Goal: Contribute content

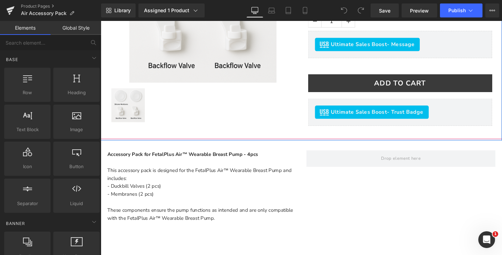
scroll to position [174, 0]
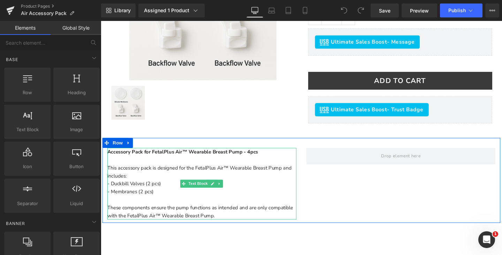
drag, startPoint x: 171, startPoint y: 181, endPoint x: 226, endPoint y: 179, distance: 55.5
click at [171, 181] on div "Accessory Pack for FetalPlus Air™ Wearable Breast Pump - 4pcs This accessory pa…" at bounding box center [207, 192] width 199 height 75
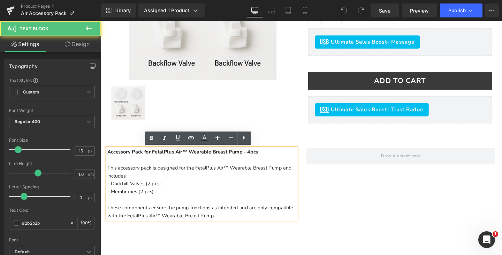
click at [229, 177] on span "This accessory pack is designed for the FetalPlus Air™ Wearable Breast Pump and…" at bounding box center [205, 179] width 194 height 15
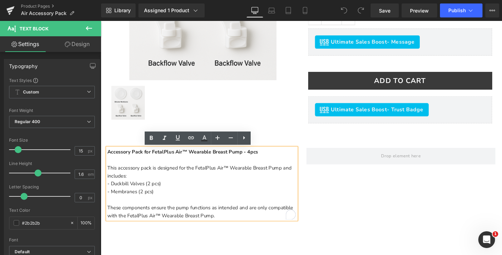
click at [232, 176] on span "This accessory pack is designed for the FetalPlus Air™ Wearable Breast Pump and…" at bounding box center [205, 179] width 194 height 15
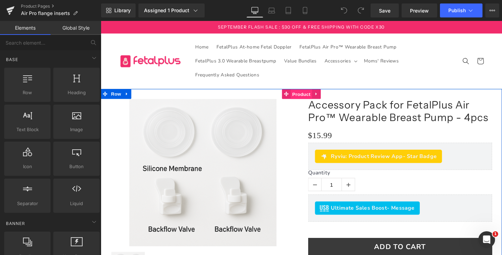
click at [304, 98] on span "Product" at bounding box center [312, 98] width 23 height 10
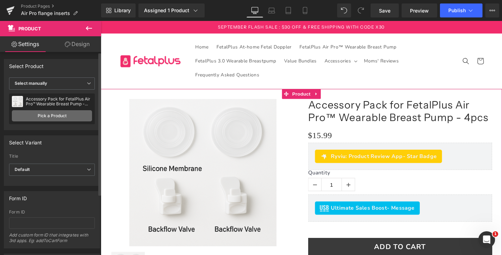
click at [44, 118] on link "Pick a Product" at bounding box center [52, 115] width 80 height 11
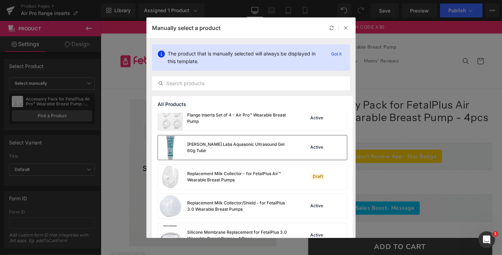
scroll to position [310, 0]
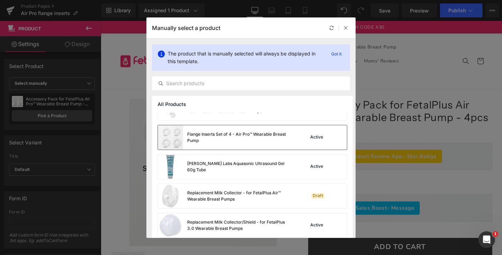
click at [227, 141] on div "Flange Inserts Set of 4 - Air Pro™ Wearable Breast Pump" at bounding box center [239, 137] width 105 height 13
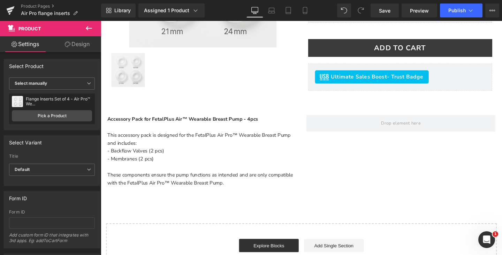
scroll to position [209, 0]
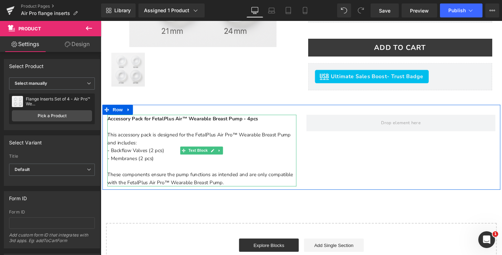
click at [161, 125] on strong "Accessory Pack for FetalPlus Air™ Wearable Breast Pump - 4pcs" at bounding box center [187, 123] width 158 height 7
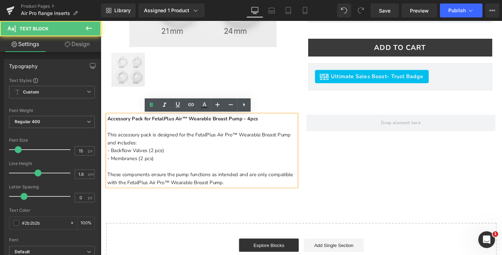
click at [188, 126] on strong "Accessory Pack for FetalPlus Air™ Wearable Breast Pump - 4pcs" at bounding box center [187, 123] width 158 height 7
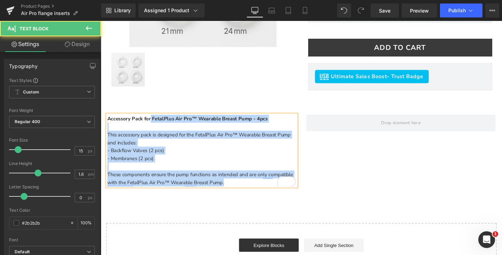
drag, startPoint x: 152, startPoint y: 126, endPoint x: 105, endPoint y: 125, distance: 47.1
click at [108, 125] on div "Accessory Pack for FetalPlus Air Pro™ Wearable Breast Pump - 4pcs This accessor…" at bounding box center [207, 157] width 199 height 75
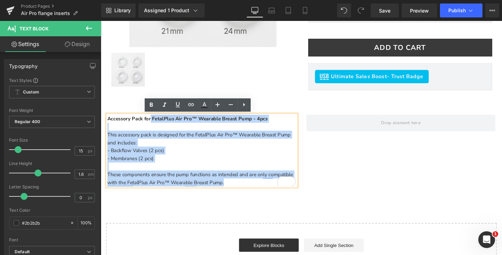
click at [172, 150] on div "Accessory Pack for FetalPlus Air Pro™ Wearable Breast Pump - 4pcs This accessor…" at bounding box center [207, 157] width 199 height 75
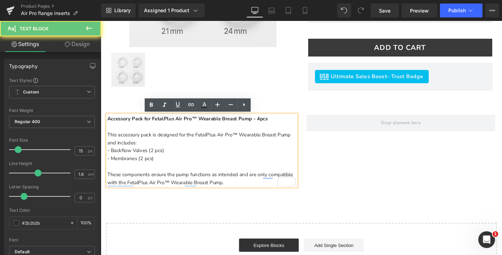
click at [143, 124] on strong "Accessory Pack for FetalPlus Air Pro™ Wearable Breast Pump - 4pcs" at bounding box center [192, 123] width 168 height 7
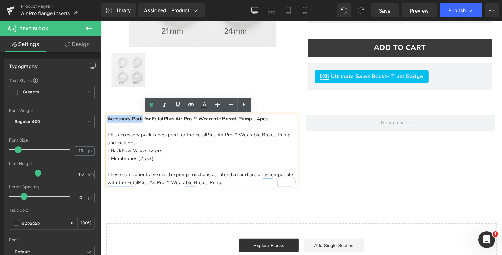
drag, startPoint x: 144, startPoint y: 125, endPoint x: 107, endPoint y: 124, distance: 37.0
click at [108, 124] on strong "Accessory Pack for FetalPlus Air Pro™ Wearable Breast Pump - 4pcs" at bounding box center [192, 123] width 168 height 7
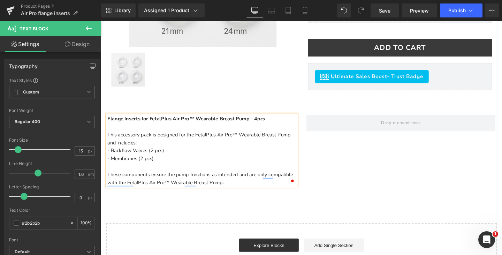
click at [206, 143] on span "This accessory pack is designed for the FetalPlus Air Pro™ Wearable Breast Pump…" at bounding box center [204, 144] width 193 height 15
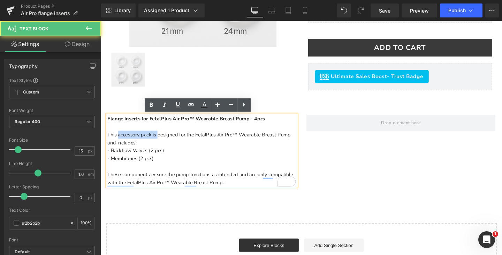
drag, startPoint x: 160, startPoint y: 141, endPoint x: 118, endPoint y: 142, distance: 42.6
click at [118, 142] on span "This accessory pack is designed for the FetalPlus Air Pro™ Wearable Breast Pump…" at bounding box center [204, 144] width 193 height 15
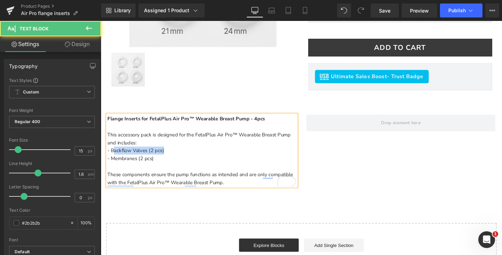
drag, startPoint x: 171, startPoint y: 159, endPoint x: 111, endPoint y: 158, distance: 59.7
click at [111, 158] on div "Flange Inserts for FetalPlus Air Pro™ Wearable Breast Pump - 4pcs This accessor…" at bounding box center [207, 157] width 199 height 75
drag, startPoint x: 159, startPoint y: 157, endPoint x: 112, endPoint y: 158, distance: 47.1
click at [112, 158] on div "Flange Inserts for FetalPlus Air Pro™ Wearable Breast Pump - 4pcs This accessor…" at bounding box center [207, 157] width 199 height 75
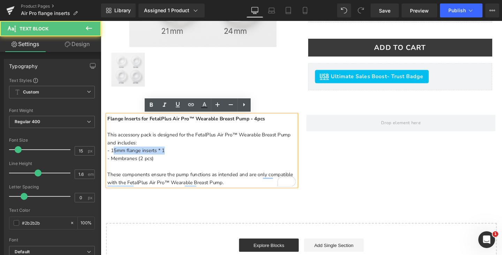
click at [112, 158] on span "- 15mm flange inserts * 1" at bounding box center [138, 157] width 60 height 7
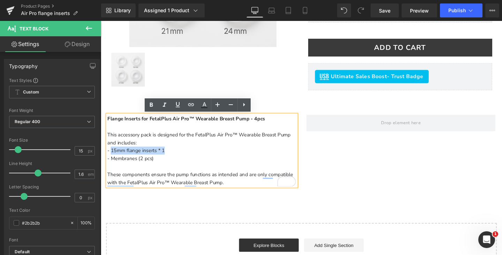
drag, startPoint x: 109, startPoint y: 158, endPoint x: 167, endPoint y: 159, distance: 57.9
click at [167, 159] on div "Flange Inserts for FetalPlus Air Pro™ Wearable Breast Pump - 4pcs This accessor…" at bounding box center [207, 157] width 199 height 75
copy span "15mm flange inserts * 1"
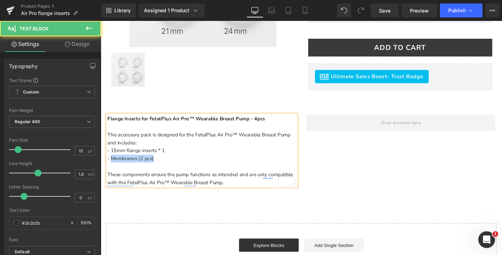
drag, startPoint x: 157, startPoint y: 165, endPoint x: 111, endPoint y: 164, distance: 46.8
click at [111, 164] on div "Flange Inserts for FetalPlus Air Pro™ Wearable Breast Pump - 4pcs This accessor…" at bounding box center [207, 157] width 199 height 75
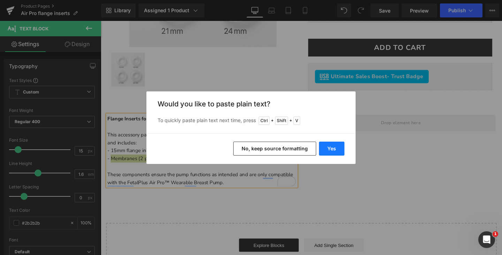
click at [336, 147] on button "Yes" at bounding box center [331, 149] width 25 height 14
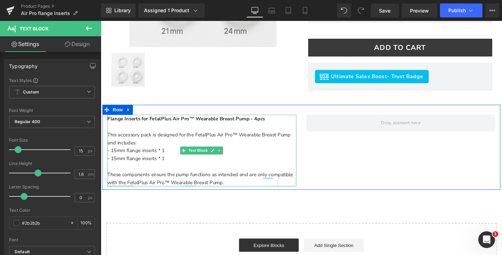
click at [177, 165] on div "Flange Inserts for FetalPlus Air Pro™ Wearable Breast Pump - 4pcs This accessor…" at bounding box center [207, 157] width 199 height 75
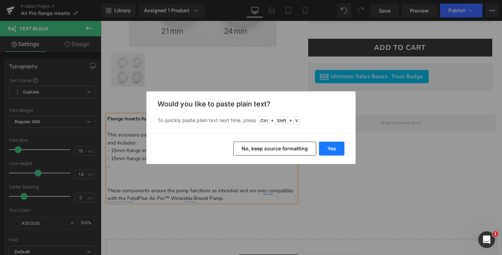
click at [337, 143] on button "Yes" at bounding box center [331, 149] width 25 height 14
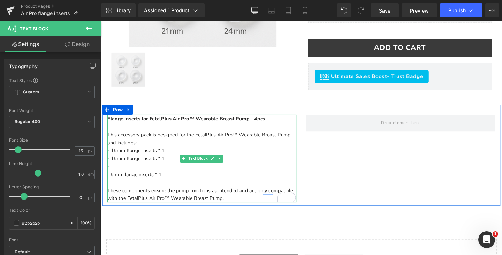
click at [135, 172] on div "-" at bounding box center [207, 174] width 199 height 8
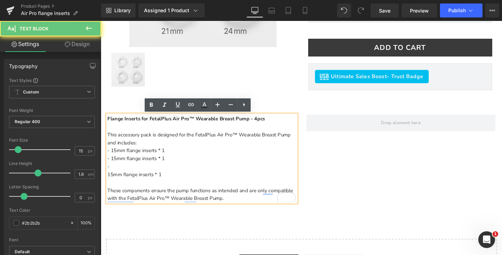
click at [108, 181] on div "15mm flange inserts * 1 These components ensure the pump functions as intended …" at bounding box center [207, 194] width 199 height 33
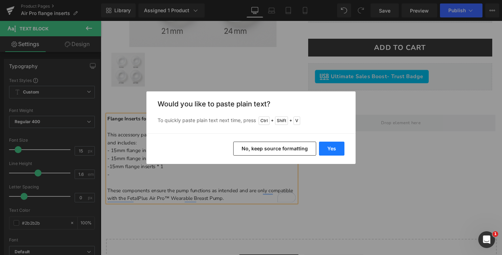
drag, startPoint x: 332, startPoint y: 144, endPoint x: 91, endPoint y: 146, distance: 241.1
click at [332, 144] on button "Yes" at bounding box center [331, 149] width 25 height 14
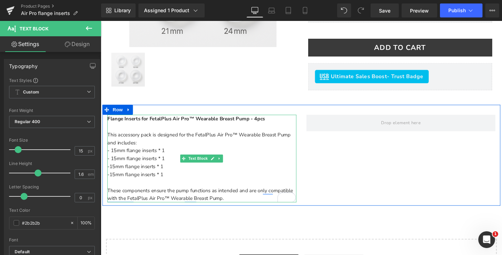
click at [108, 181] on span "-15mm flange inserts * 1" at bounding box center [137, 182] width 59 height 7
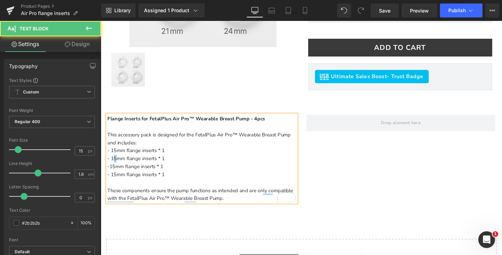
click at [112, 165] on span "- 15mm flange inserts * 1" at bounding box center [138, 165] width 60 height 7
drag, startPoint x: 114, startPoint y: 173, endPoint x: 109, endPoint y: 173, distance: 4.9
click at [110, 173] on span "15mm flange inserts * 1" at bounding box center [138, 174] width 57 height 7
drag, startPoint x: 114, startPoint y: 181, endPoint x: 110, endPoint y: 181, distance: 4.5
click at [110, 181] on span "- 15mm flange inserts * 1" at bounding box center [138, 182] width 60 height 7
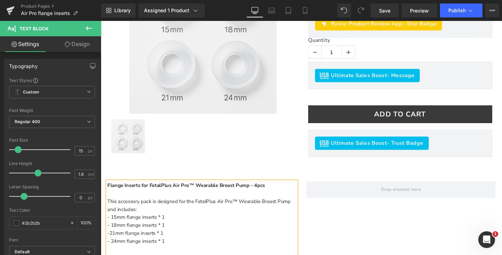
scroll to position [244, 0]
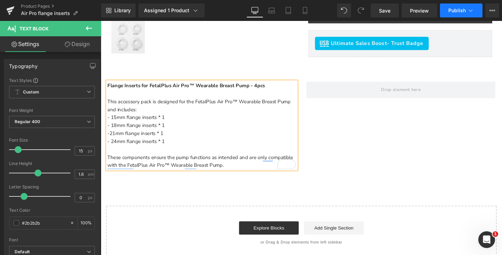
click at [464, 16] on button "Publish" at bounding box center [461, 10] width 43 height 14
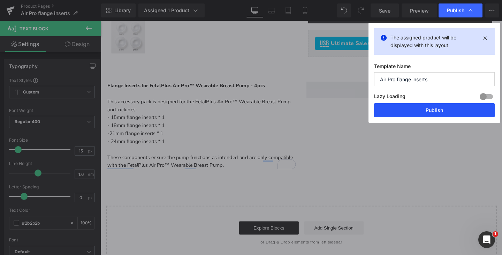
click at [435, 113] on button "Publish" at bounding box center [434, 110] width 121 height 14
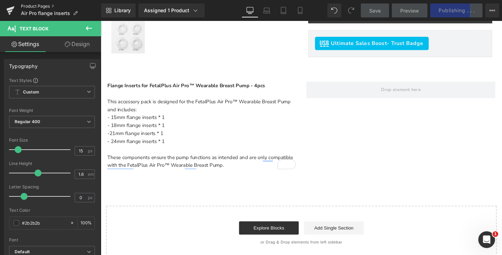
click at [29, 6] on link "Product Pages" at bounding box center [61, 6] width 80 height 6
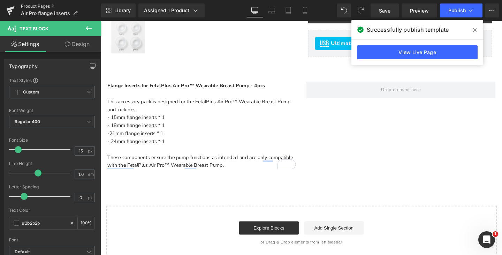
click at [40, 4] on link "Product Pages" at bounding box center [61, 6] width 80 height 6
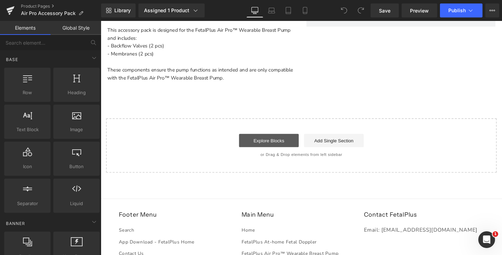
scroll to position [279, 0]
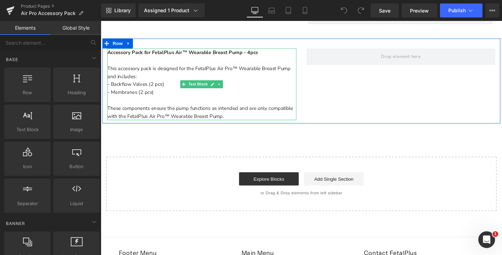
click at [189, 55] on strong "Accessory Pack for FetalPlus Air™ Wearable Breast Pump - 4pcs" at bounding box center [187, 54] width 158 height 7
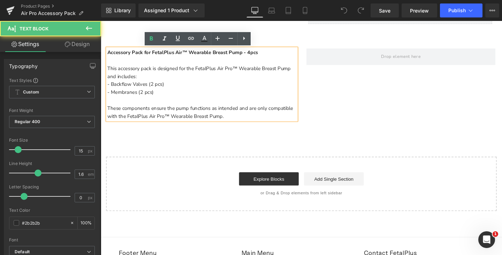
click at [188, 53] on strong "Accessory Pack for FetalPlus Air™ Wearable Breast Pump - 4pcs" at bounding box center [187, 54] width 158 height 7
